Goal: Transaction & Acquisition: Purchase product/service

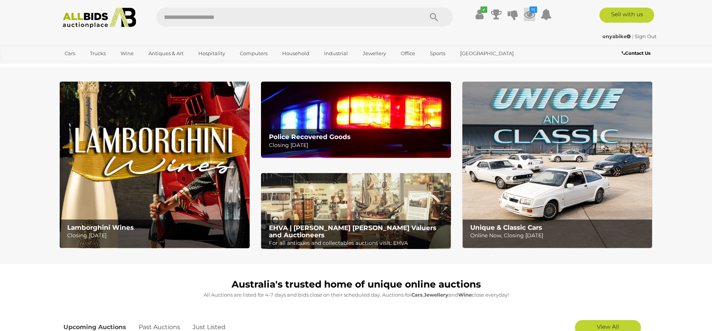
click at [529, 14] on icon at bounding box center [529, 15] width 11 height 14
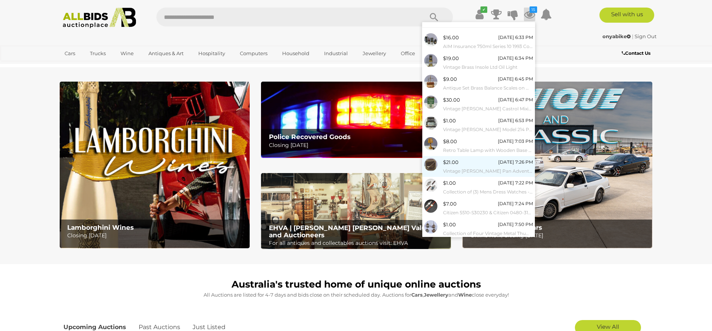
scroll to position [26, 0]
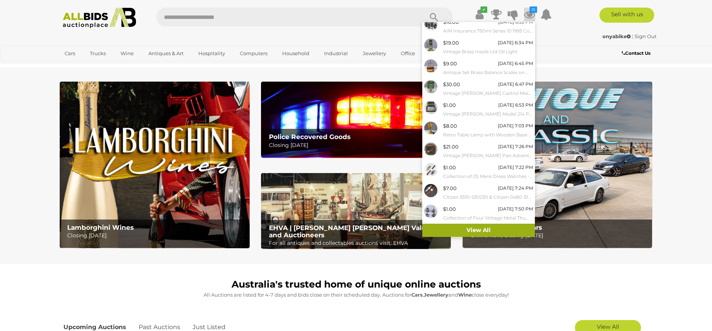
click at [475, 229] on link "View All" at bounding box center [479, 230] width 113 height 13
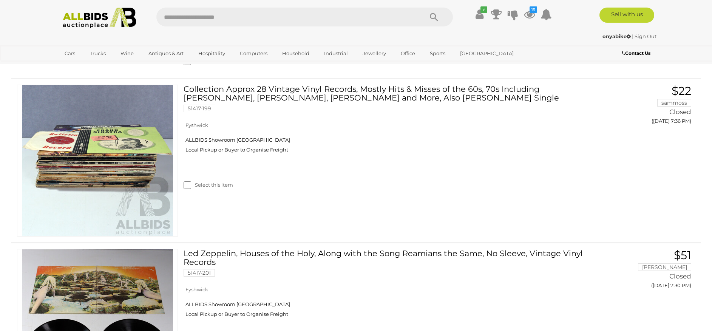
scroll to position [2459, 0]
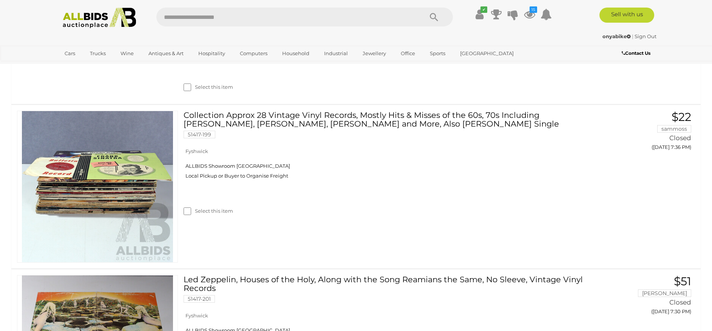
click at [432, 17] on icon "Search" at bounding box center [434, 17] width 8 height 11
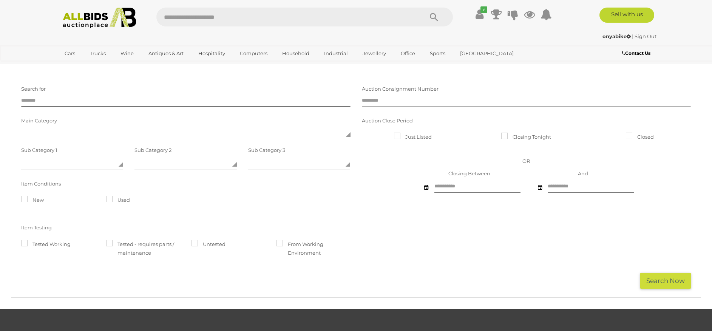
click at [376, 103] on input "text" at bounding box center [527, 101] width 330 height 11
type input "*****"
click button "Search Now" at bounding box center [666, 281] width 51 height 16
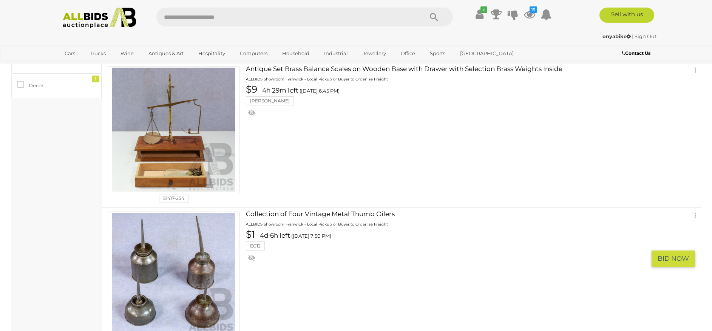
scroll to position [157, 0]
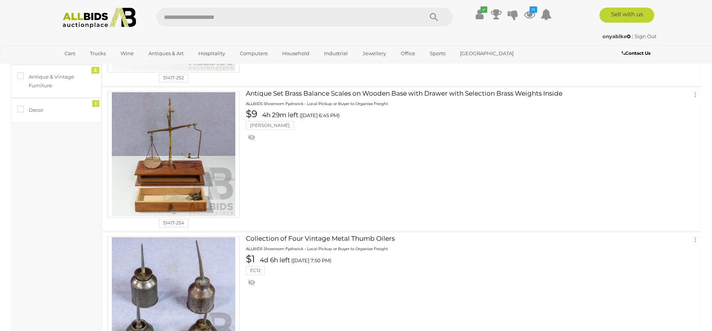
click at [433, 14] on icon "Search" at bounding box center [434, 17] width 8 height 11
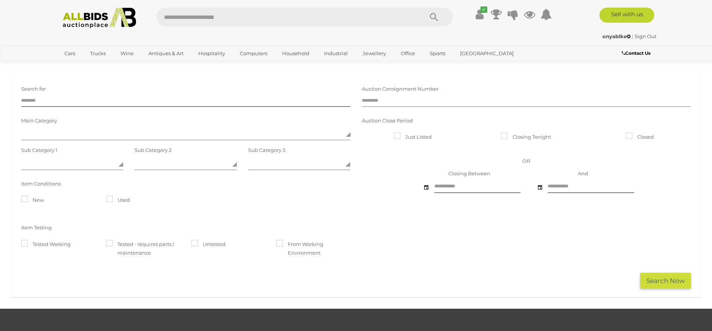
click at [408, 103] on input "text" at bounding box center [527, 101] width 330 height 11
type input "*****"
click button "Search Now" at bounding box center [666, 281] width 51 height 16
